Goal: Information Seeking & Learning: Check status

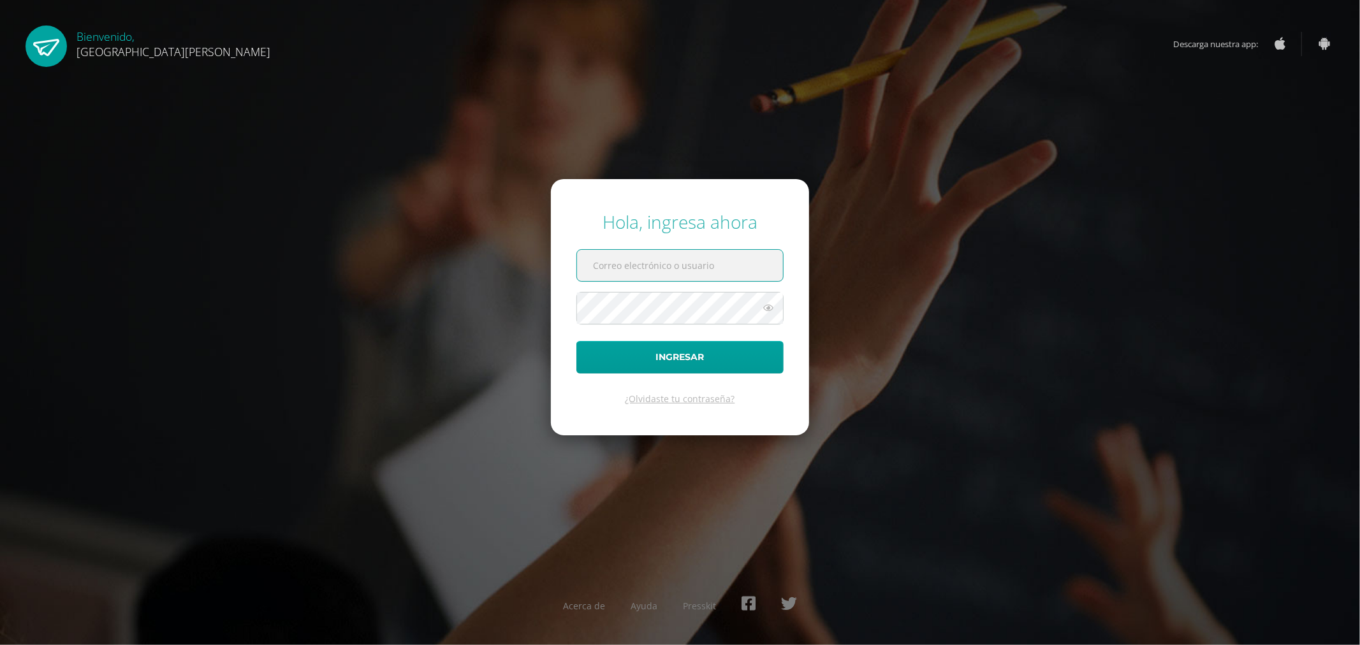
click at [714, 252] on input "text" at bounding box center [680, 265] width 206 height 31
type input "r8401@bilinguesanjuan.edu.gt"
click at [703, 349] on button "Ingresar" at bounding box center [679, 357] width 207 height 33
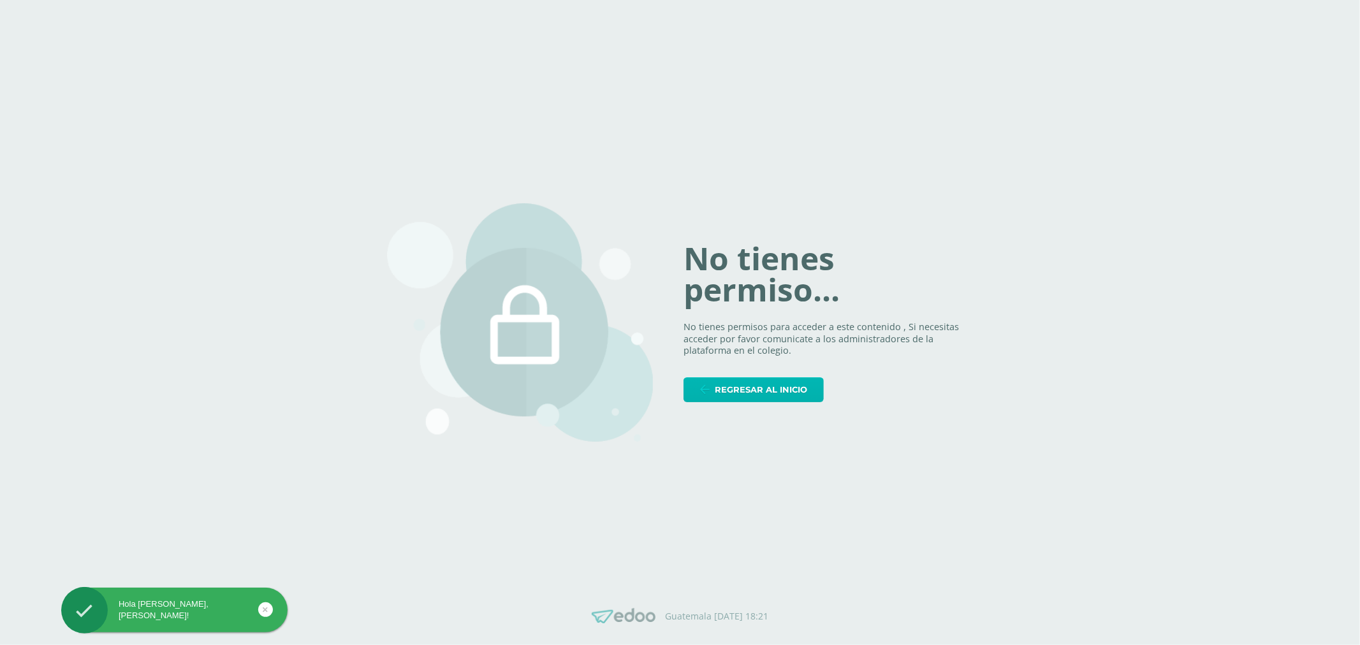
click at [819, 377] on link "Regresar al inicio" at bounding box center [753, 389] width 140 height 25
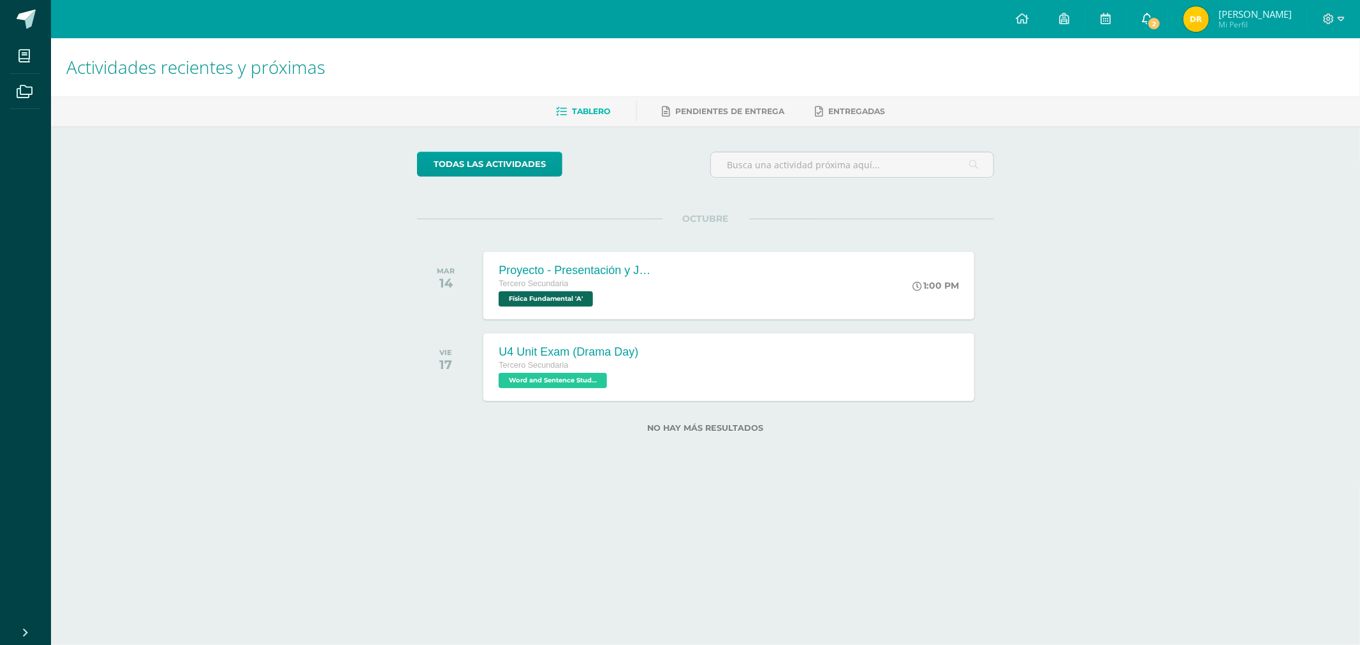
click at [1167, 13] on link "2" at bounding box center [1147, 19] width 41 height 38
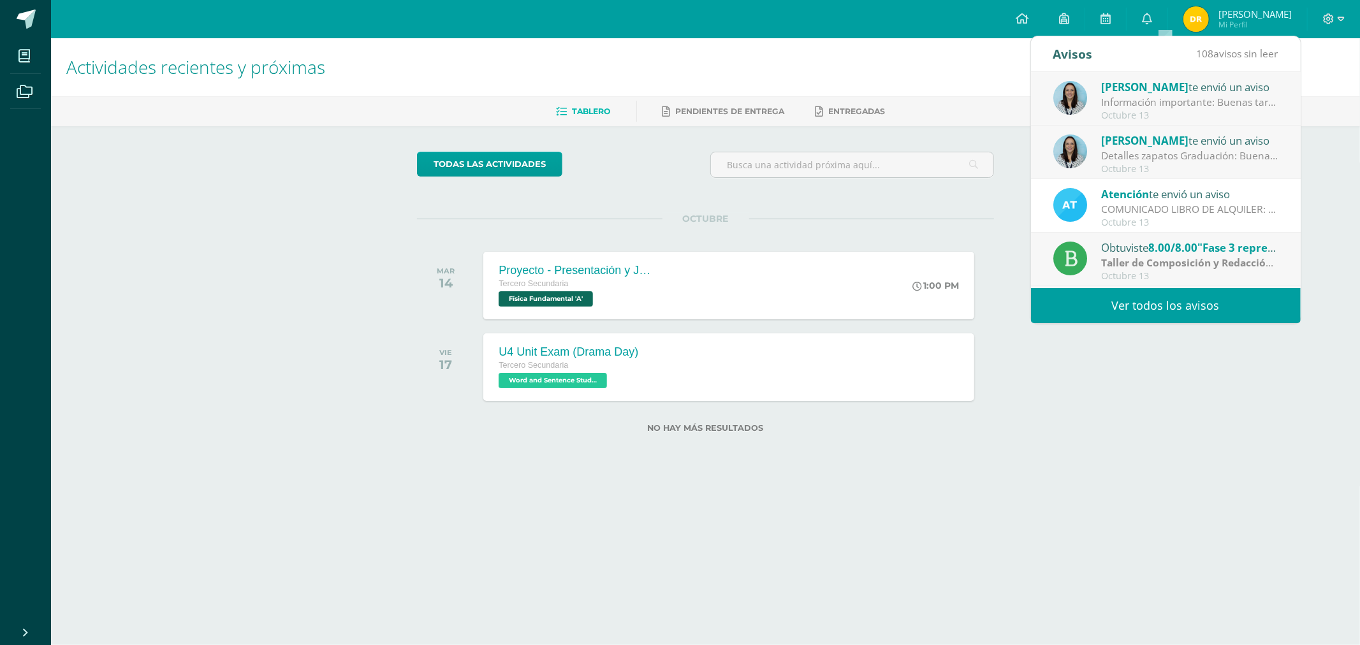
click at [1184, 99] on div "Información importante: Buenas tardes padres de familia, Compartimos informació…" at bounding box center [1189, 102] width 177 height 15
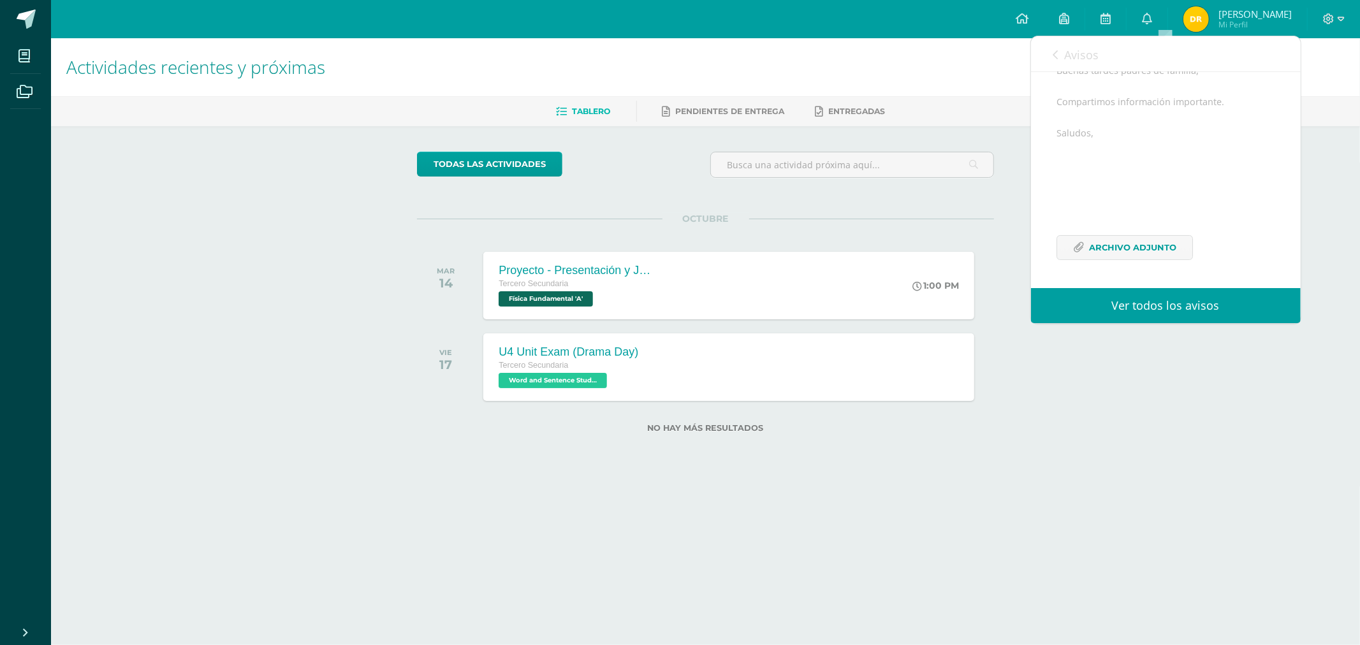
scroll to position [155, 0]
click at [1157, 246] on span "Archivo Adjunto" at bounding box center [1132, 248] width 87 height 24
click at [1067, 62] on link "Avisos" at bounding box center [1076, 54] width 46 height 36
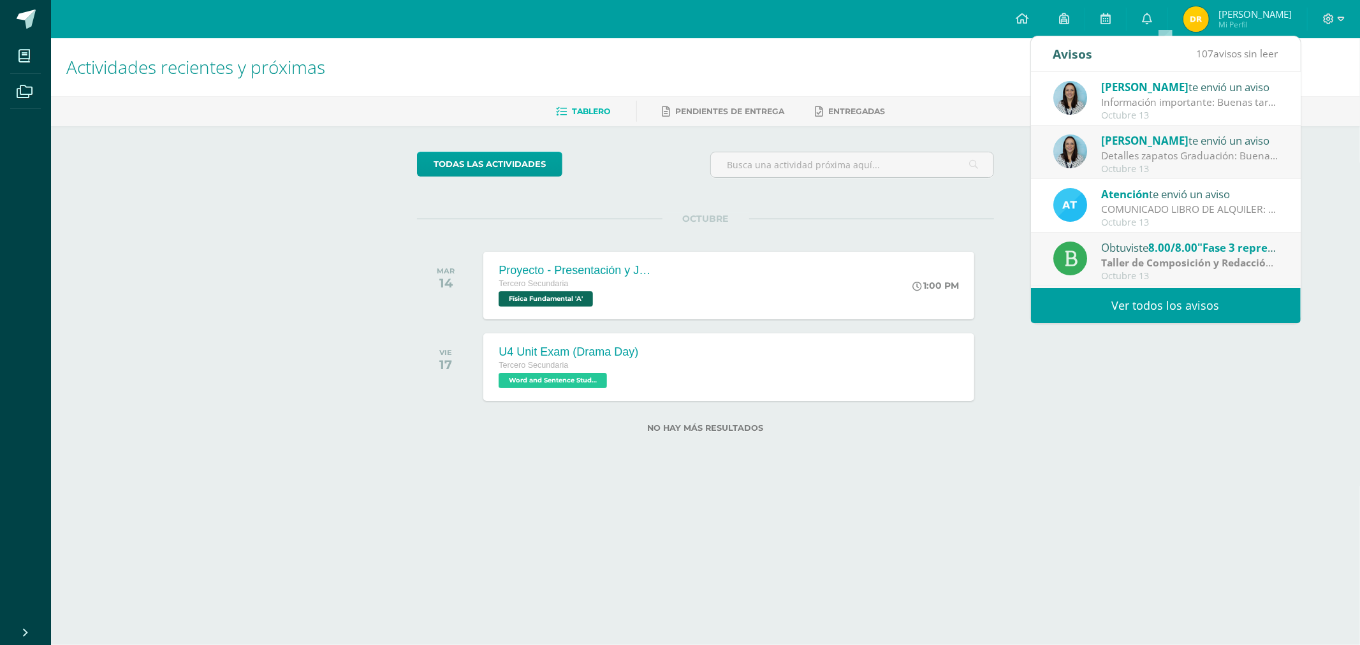
click at [1169, 157] on div "Detalles zapatos Graduación: Buenas tardes estimados padres de familia, Les com…" at bounding box center [1189, 156] width 177 height 15
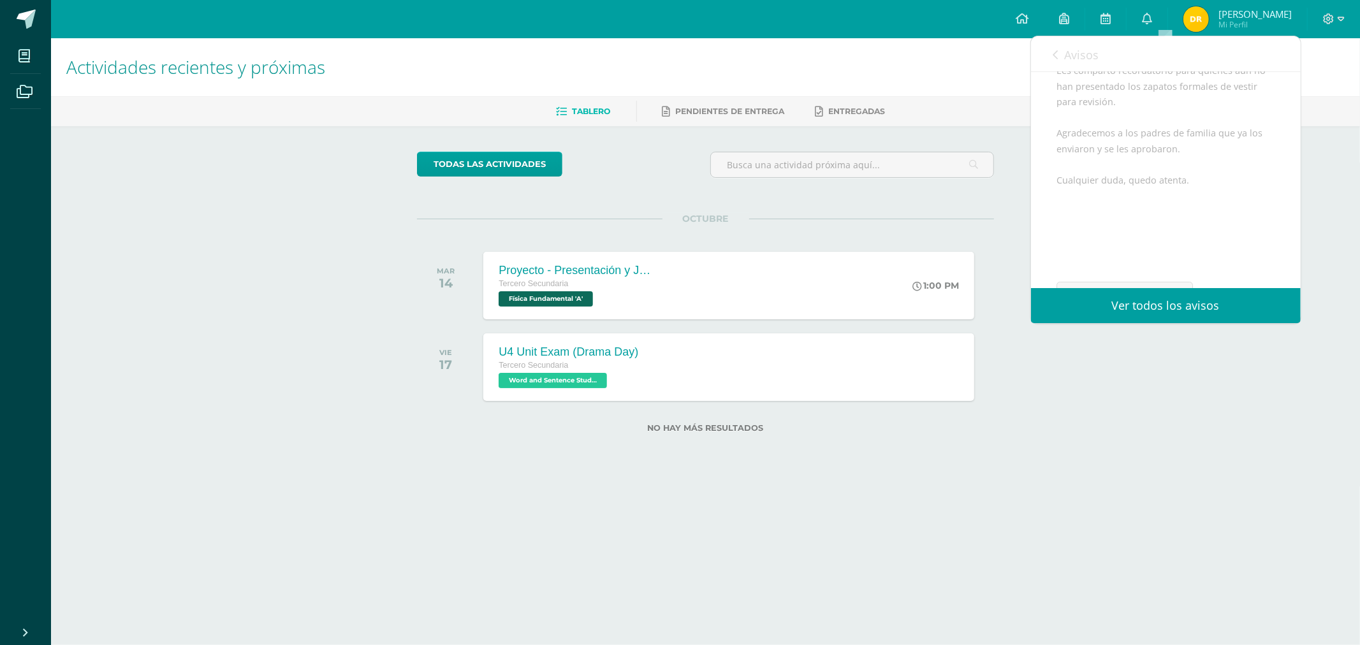
scroll to position [233, 0]
click at [1157, 249] on span "Archivo Adjunto" at bounding box center [1132, 247] width 87 height 24
click at [1333, 9] on div at bounding box center [1334, 19] width 52 height 38
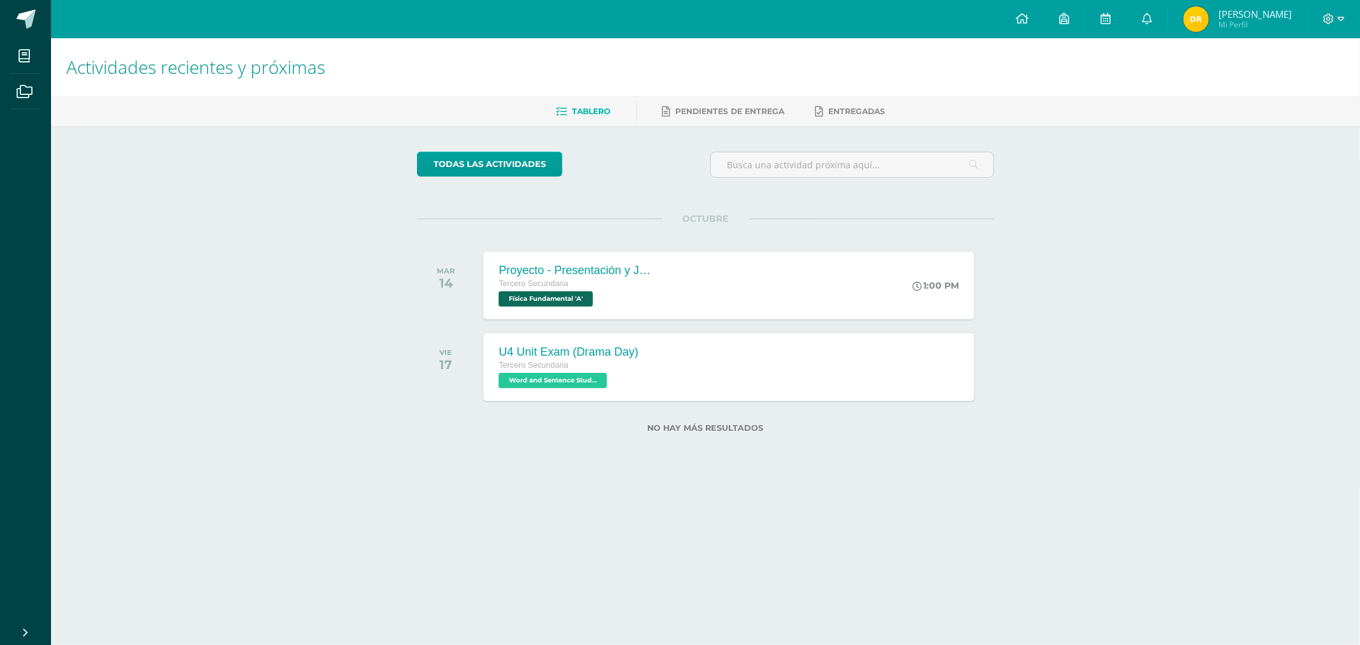
click at [1269, 15] on span "[PERSON_NAME]" at bounding box center [1254, 14] width 73 height 13
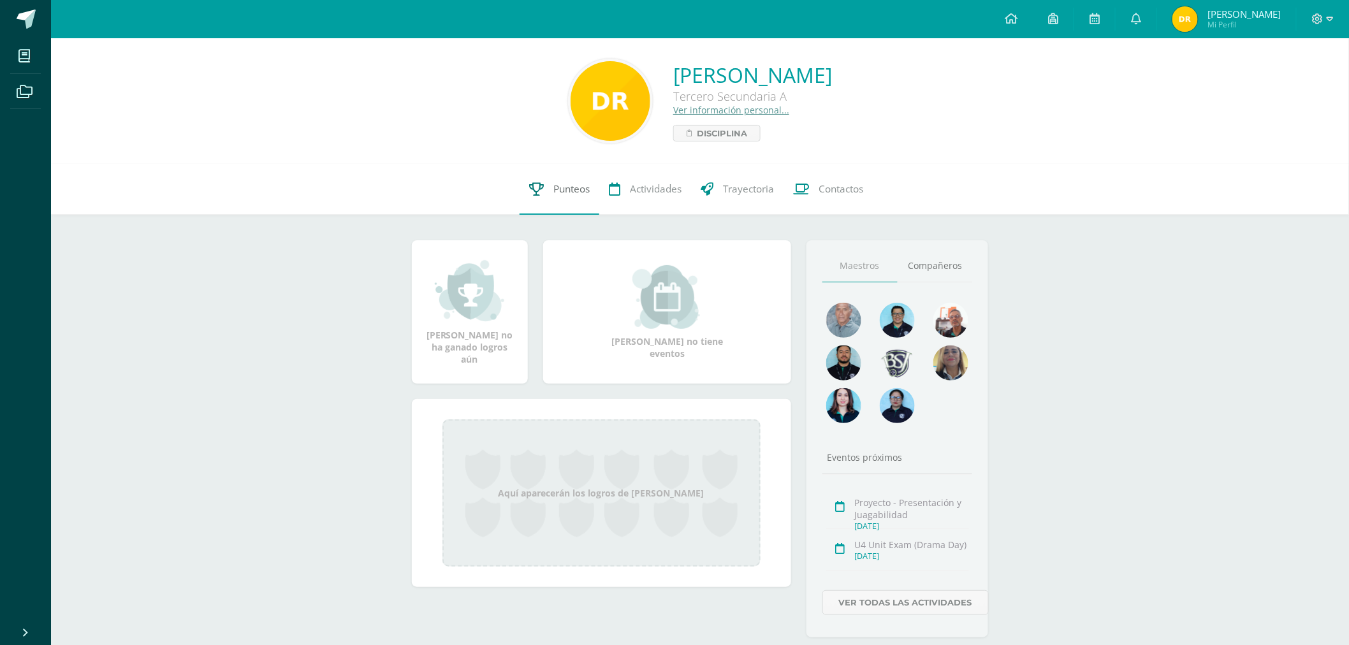
click at [553, 188] on span "Punteos" at bounding box center [571, 188] width 36 height 13
